Goal: Task Accomplishment & Management: Manage account settings

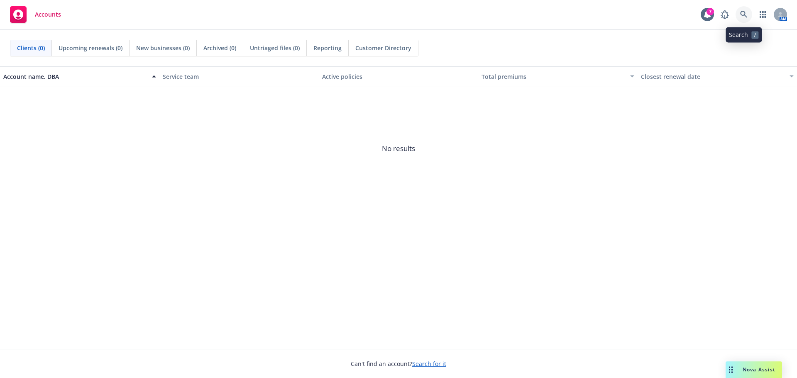
click at [744, 12] on icon at bounding box center [744, 14] width 7 height 7
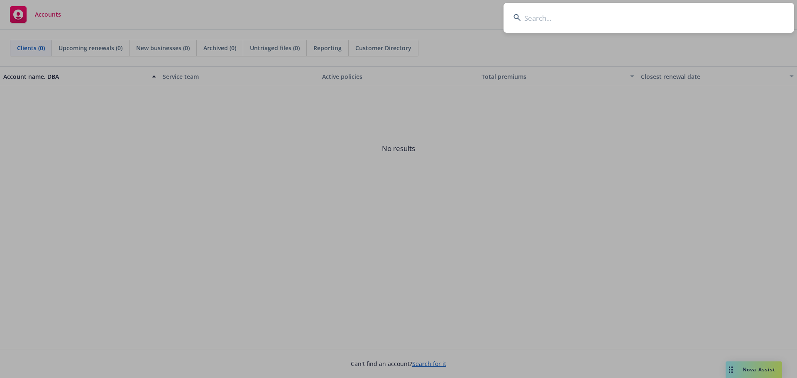
click at [569, 15] on input at bounding box center [649, 18] width 291 height 30
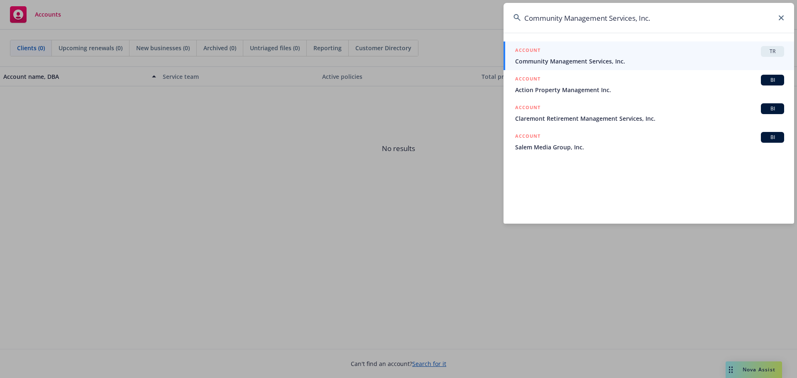
type input "Community Management Services, Inc."
click at [636, 57] on span "Community Management Services, Inc." at bounding box center [649, 61] width 269 height 9
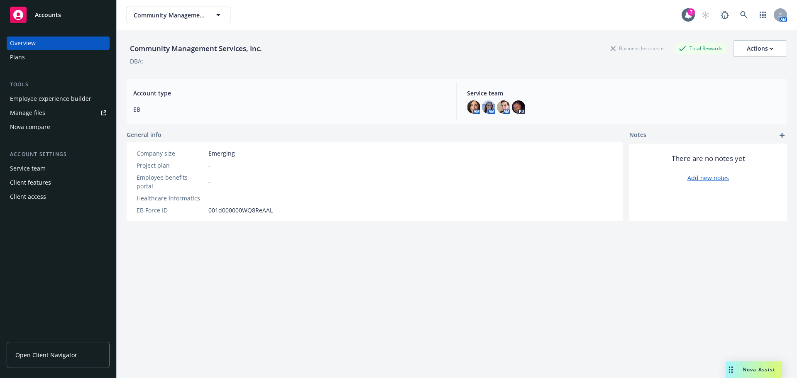
click at [24, 58] on div "Plans" at bounding box center [17, 57] width 15 height 13
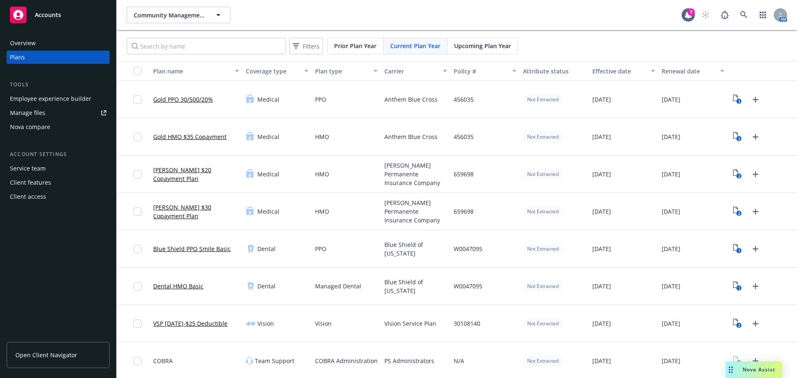
click at [164, 325] on link "VSP [DATE]-$25 Deductible" at bounding box center [190, 323] width 74 height 9
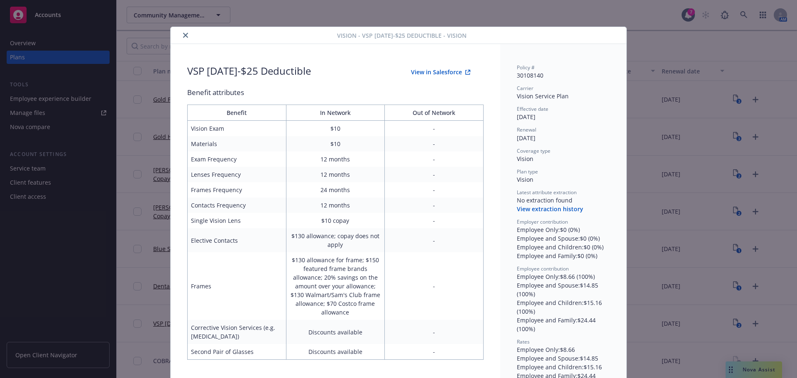
scroll to position [20, 0]
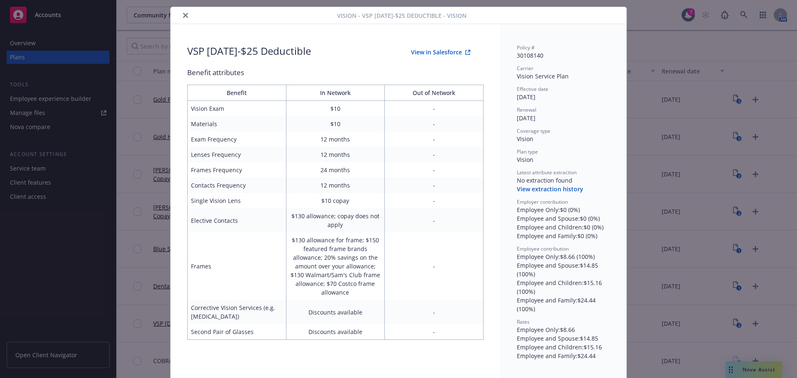
click at [720, 52] on div "Vision - VSP [DATE]-$25 Deductible - Vision VSP [DATE]-$25 Deductible View in S…" at bounding box center [398, 189] width 797 height 378
click at [183, 15] on icon "close" at bounding box center [185, 15] width 5 height 5
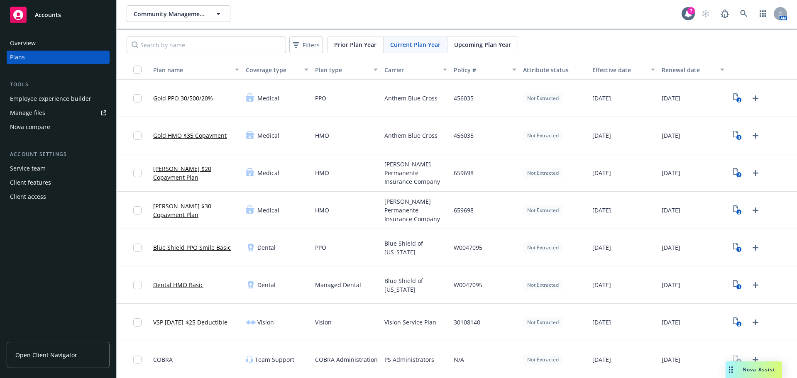
scroll to position [2, 0]
click at [738, 324] on text "2" at bounding box center [739, 323] width 2 height 5
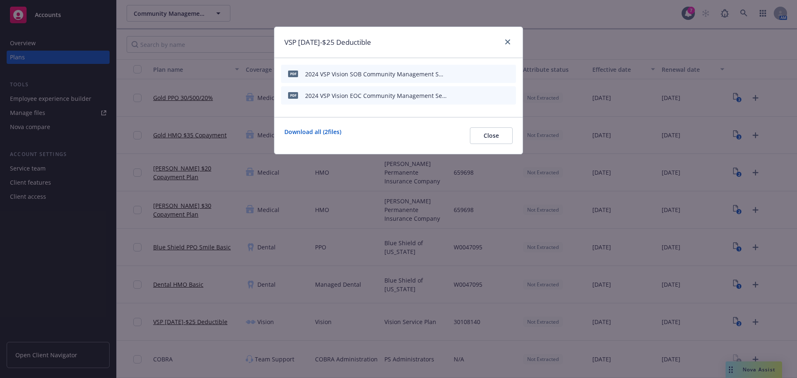
click at [509, 73] on icon "archive file" at bounding box center [509, 73] width 6 height 7
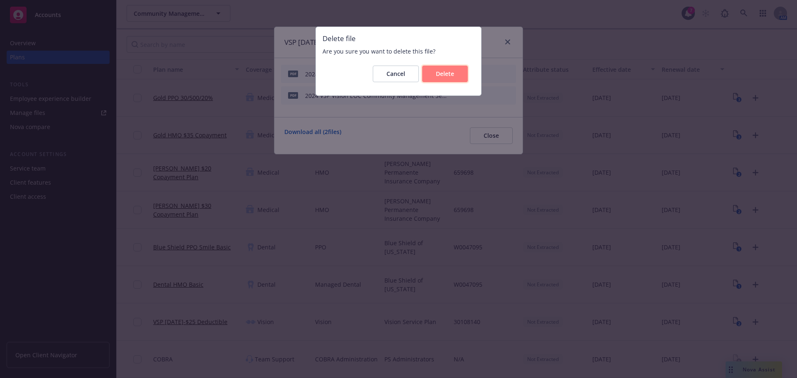
click at [449, 71] on span "Delete" at bounding box center [445, 74] width 18 height 8
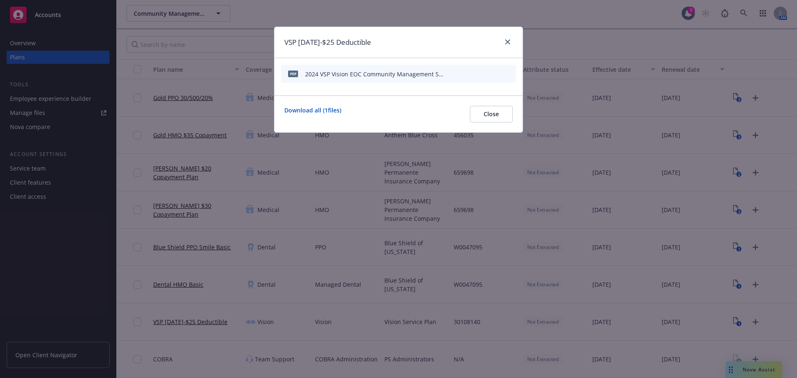
click at [508, 72] on icon "archive file" at bounding box center [509, 73] width 6 height 7
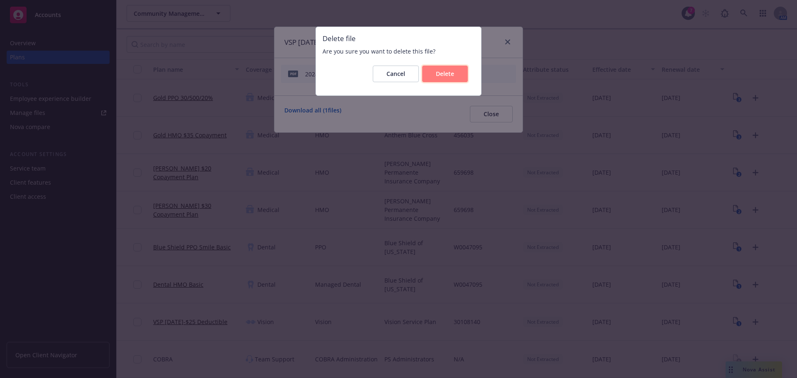
click at [438, 76] on span "Delete" at bounding box center [445, 74] width 18 height 8
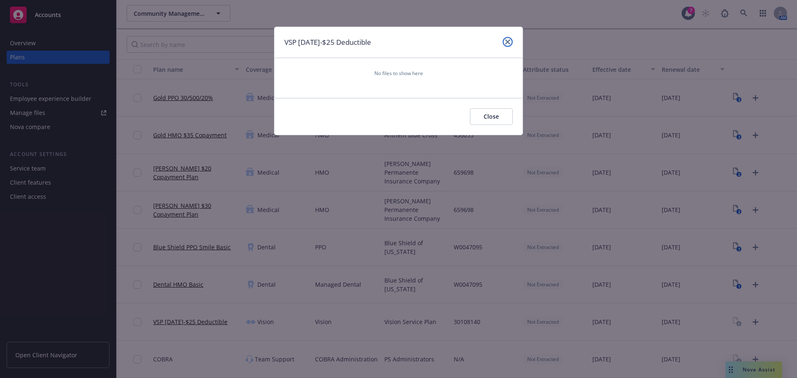
drag, startPoint x: 505, startPoint y: 39, endPoint x: 705, endPoint y: 284, distance: 316.4
click at [505, 39] on link "close" at bounding box center [508, 42] width 10 height 10
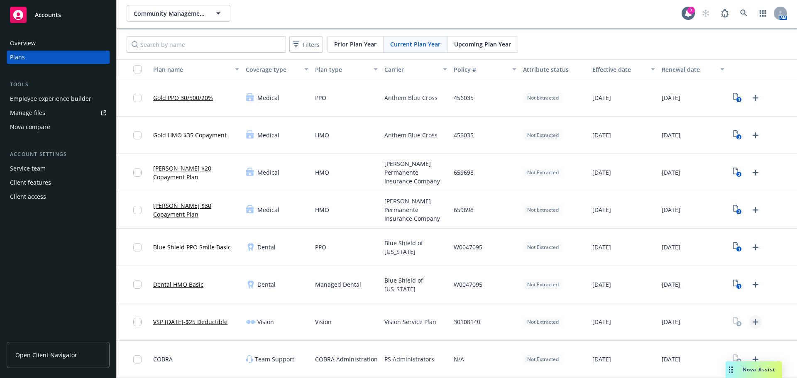
click at [753, 321] on icon "Upload Plan Documents" at bounding box center [756, 322] width 6 height 6
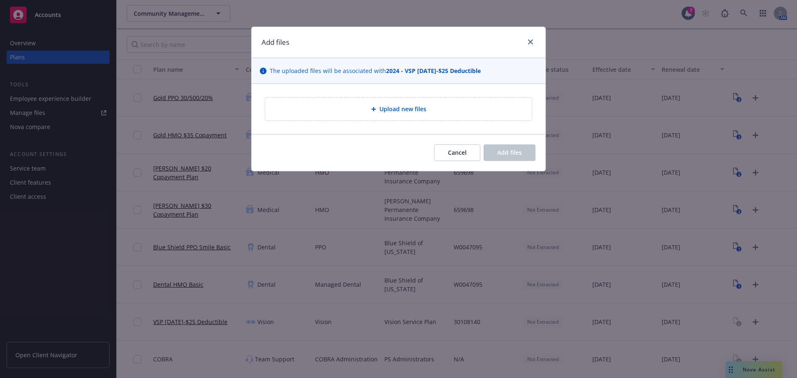
click at [383, 105] on span "Upload new files" at bounding box center [403, 109] width 47 height 9
click at [530, 42] on icon "close" at bounding box center [530, 41] width 5 height 5
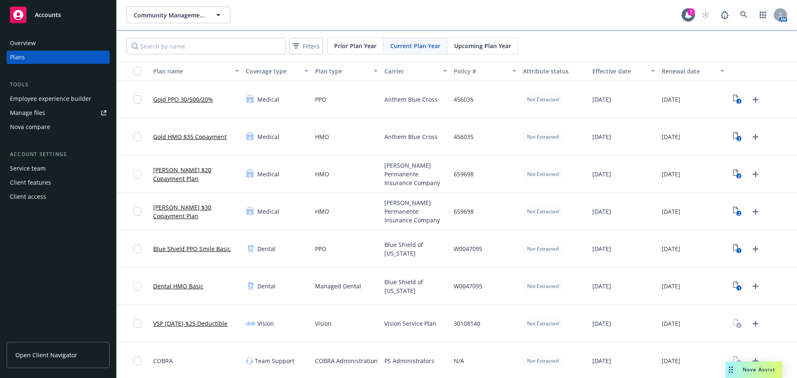
click at [359, 45] on span "Prior Plan Year" at bounding box center [355, 46] width 42 height 9
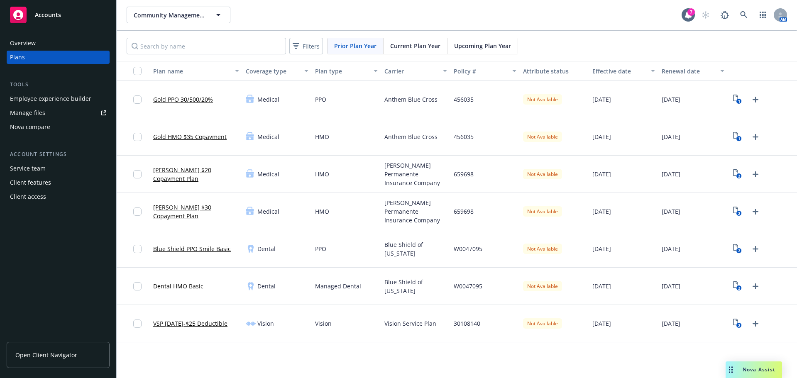
click at [476, 44] on span "Upcoming Plan Year" at bounding box center [482, 46] width 57 height 9
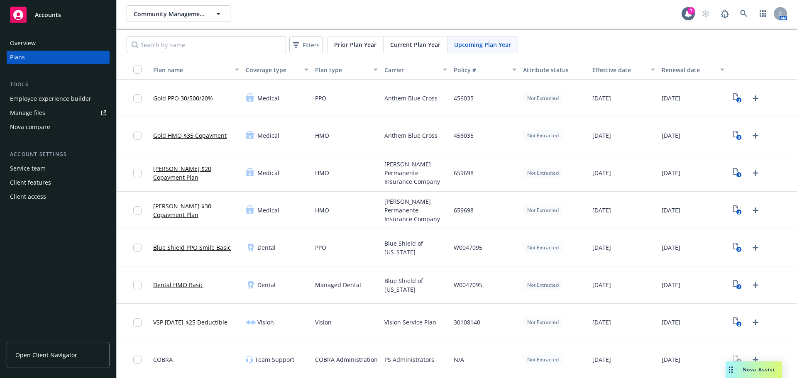
scroll to position [2, 0]
click at [733, 321] on icon "2" at bounding box center [737, 322] width 9 height 10
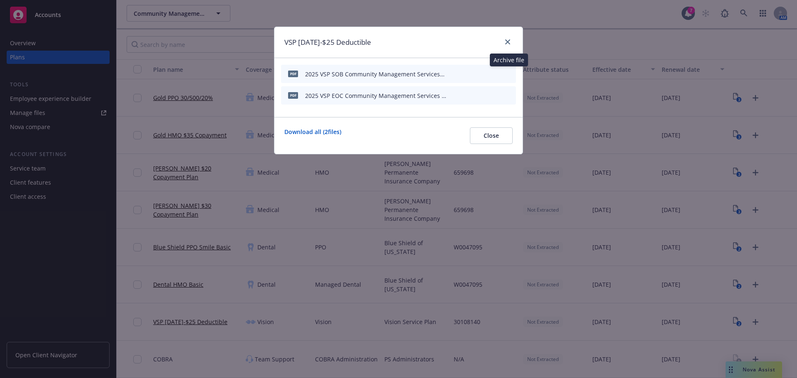
click at [510, 73] on icon "archive file" at bounding box center [509, 73] width 6 height 7
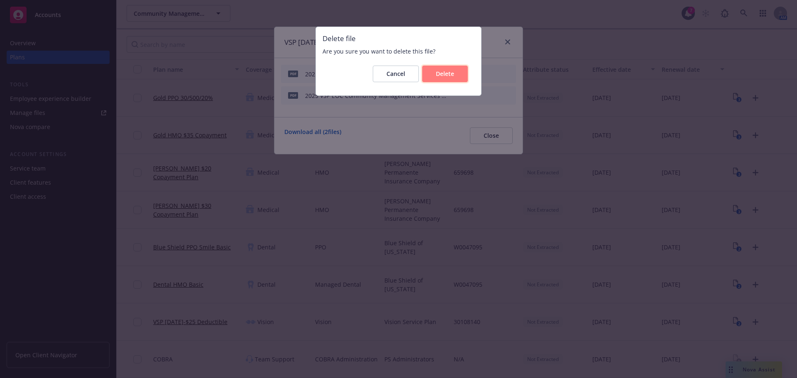
click at [454, 69] on button "Delete" at bounding box center [445, 74] width 46 height 17
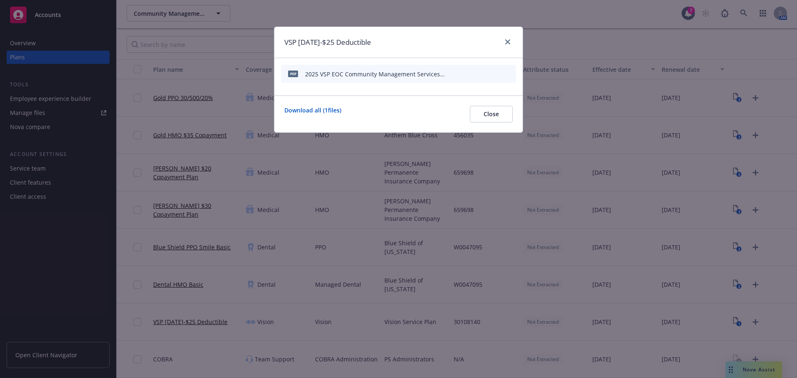
click at [507, 73] on icon "archive file" at bounding box center [508, 73] width 7 height 7
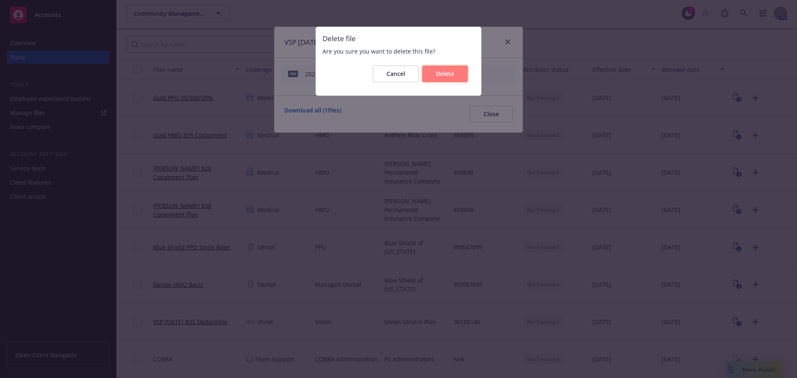
click at [437, 70] on span "Delete" at bounding box center [445, 74] width 18 height 8
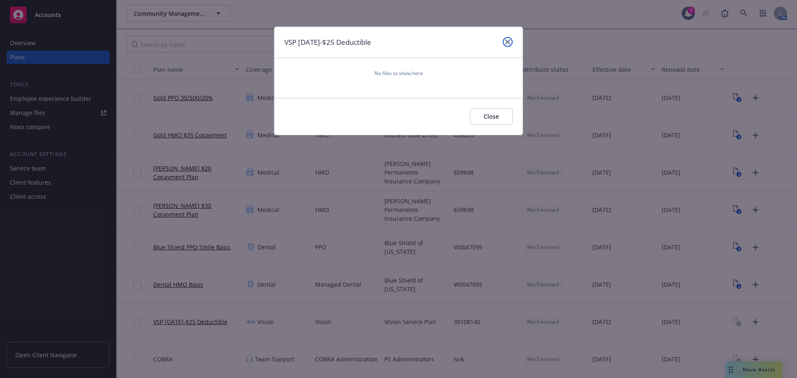
click at [507, 41] on icon "close" at bounding box center [507, 41] width 5 height 5
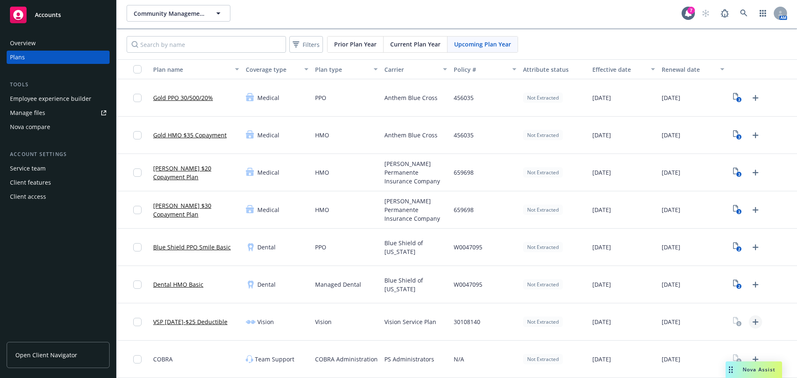
click at [751, 324] on icon "Upload Plan Documents" at bounding box center [756, 322] width 10 height 10
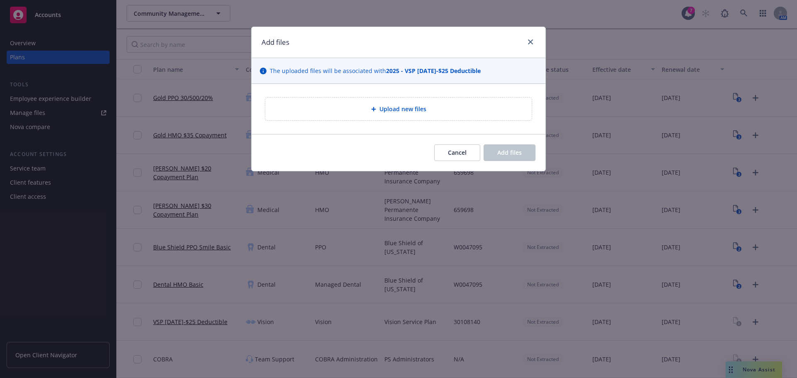
click at [390, 102] on div "Upload new files" at bounding box center [398, 109] width 267 height 23
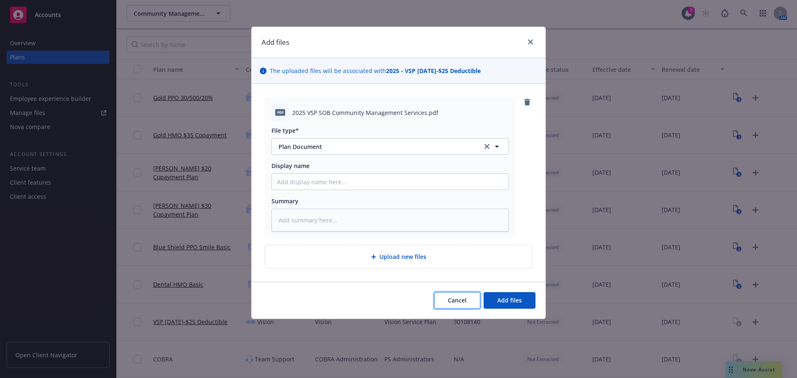
click at [454, 304] on span "Cancel" at bounding box center [457, 301] width 19 height 8
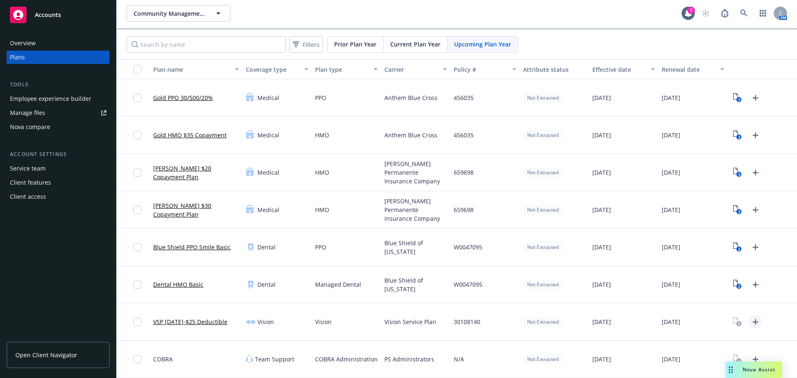
click at [751, 324] on icon "Upload Plan Documents" at bounding box center [756, 322] width 10 height 10
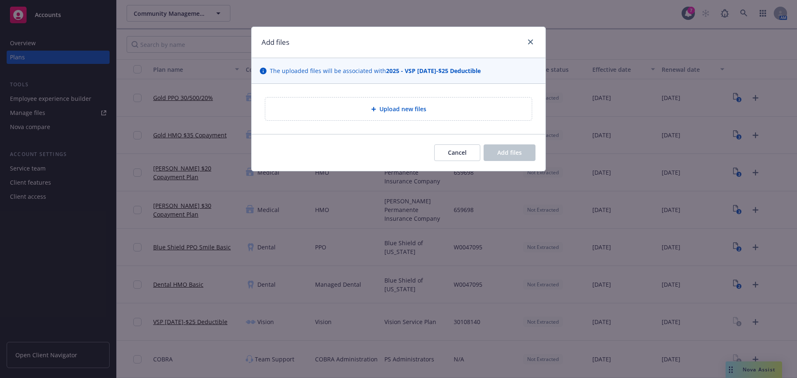
click at [415, 111] on span "Upload new files" at bounding box center [403, 109] width 47 height 9
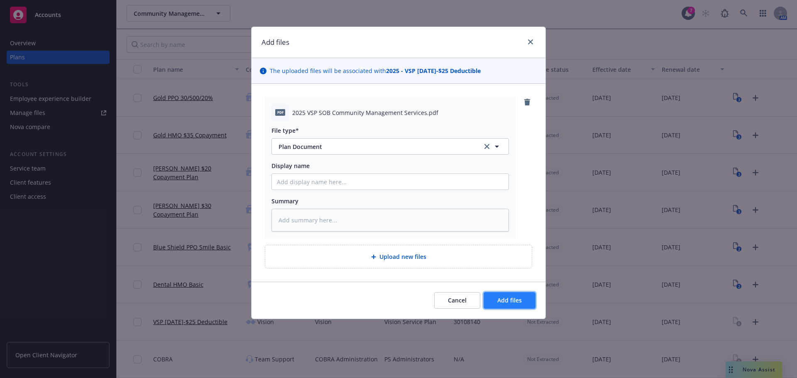
click at [513, 302] on span "Add files" at bounding box center [510, 301] width 25 height 8
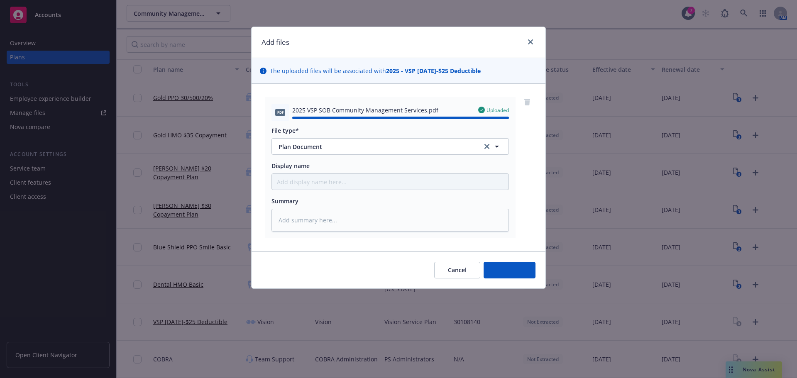
type textarea "x"
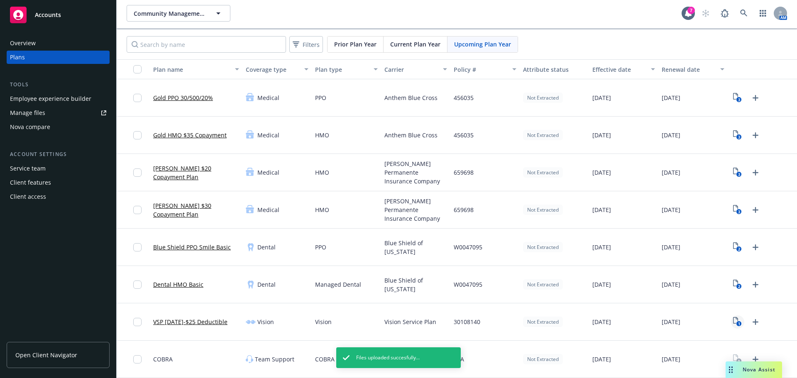
click at [738, 323] on text "1" at bounding box center [739, 323] width 2 height 5
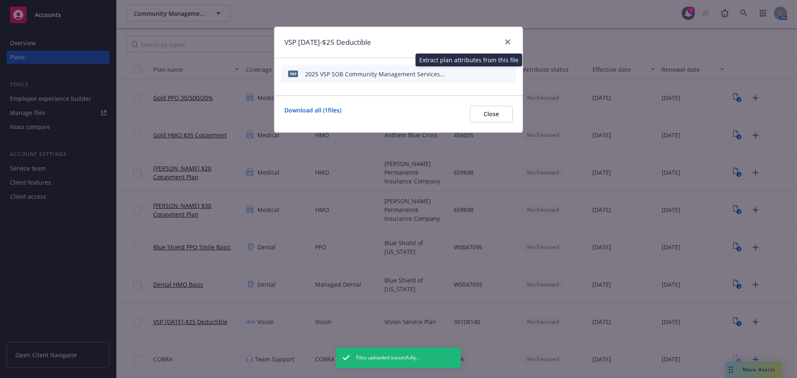
click at [467, 73] on icon "start extraction" at bounding box center [466, 74] width 10 height 10
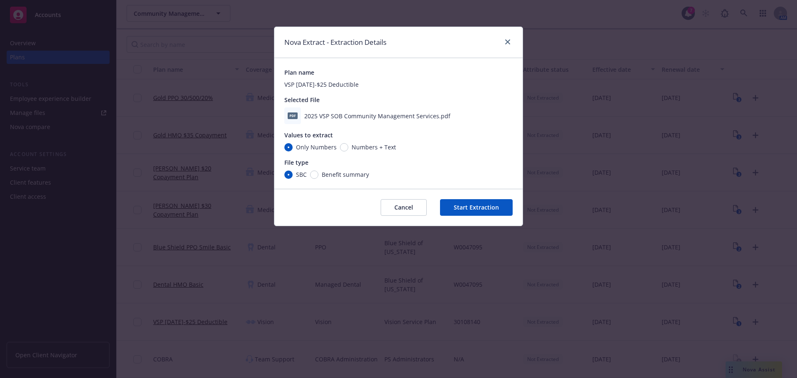
click at [311, 181] on div "Plan name VSP [DATE]-$25 Deductible Selected File 2025 VSP SOB Community Manage…" at bounding box center [399, 123] width 248 height 131
click at [316, 174] on input "Benefit summary" at bounding box center [314, 175] width 8 height 8
radio input "true"
click at [470, 207] on button "Start Extraction" at bounding box center [476, 207] width 73 height 17
